Goal: Transaction & Acquisition: Purchase product/service

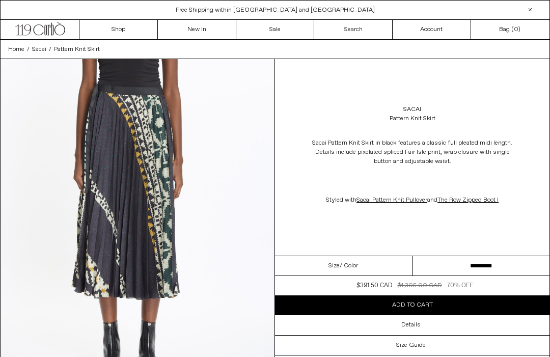
click at [351, 261] on span "/ Color" at bounding box center [349, 265] width 18 height 9
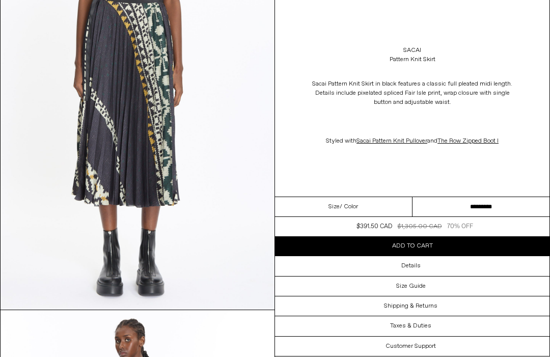
scroll to position [78, 0]
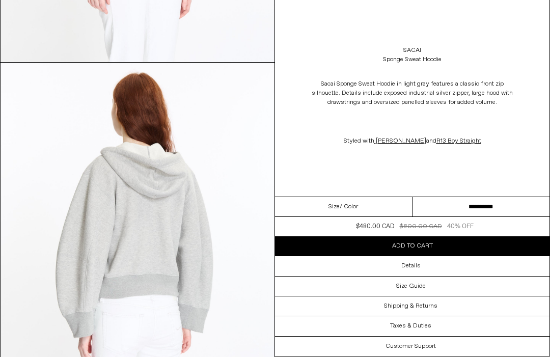
scroll to position [1024, 0]
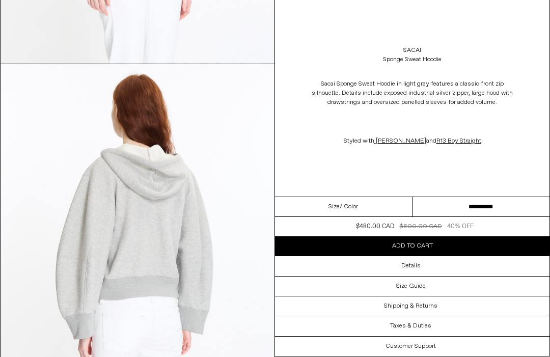
click at [414, 246] on span "Add to cart" at bounding box center [412, 246] width 41 height 8
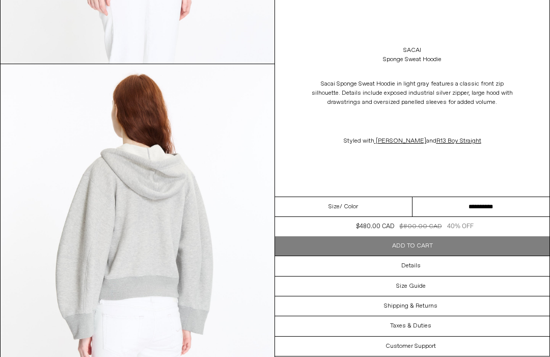
click at [426, 246] on span "Add to cart" at bounding box center [412, 246] width 41 height 8
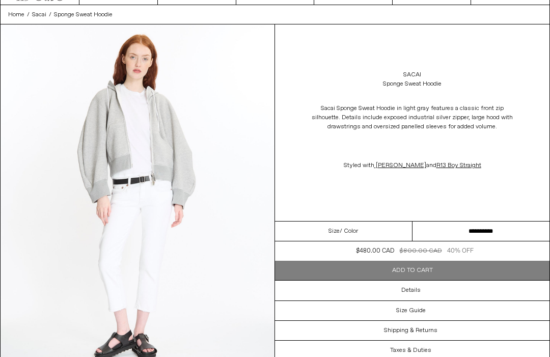
scroll to position [0, 0]
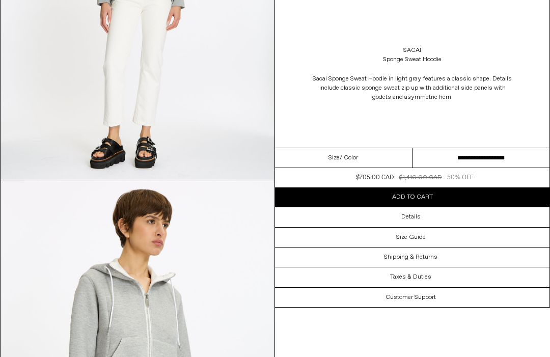
scroll to position [518, 0]
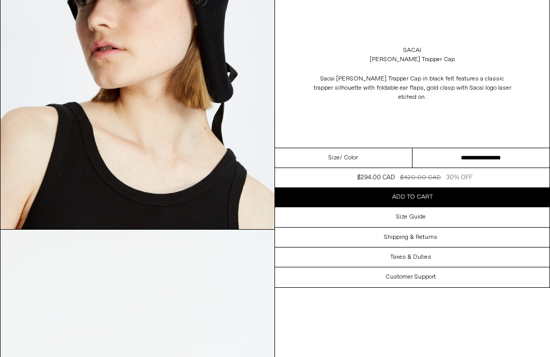
scroll to position [474, 0]
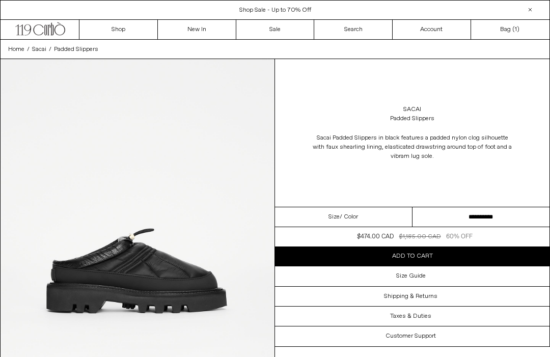
click at [445, 210] on select "**********" at bounding box center [482, 217] width 138 height 20
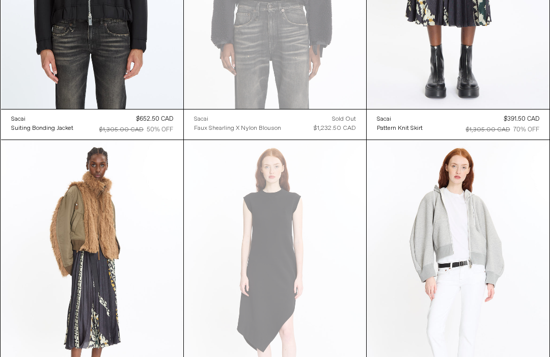
scroll to position [2666, 0]
